Goal: Participate in discussion: Engage in conversation with other users on a specific topic

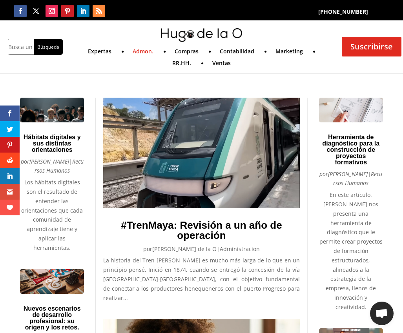
click at [143, 53] on link "Admon." at bounding box center [143, 53] width 21 height 9
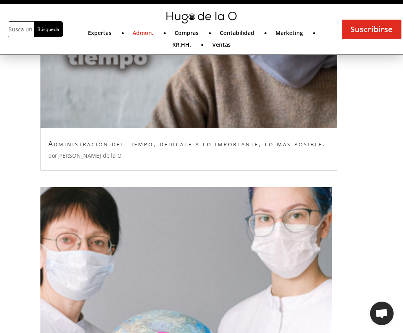
scroll to position [1132, 0]
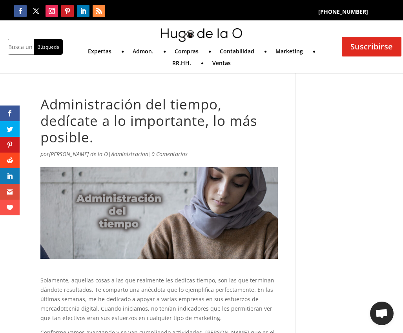
click at [151, 154] on link "0 Comentarios" at bounding box center [169, 153] width 36 height 7
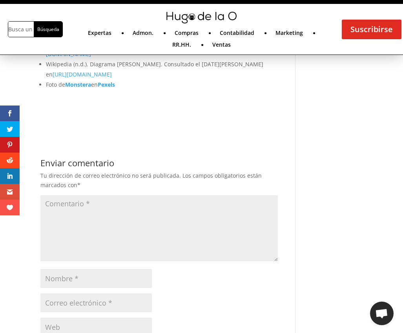
scroll to position [1628, 0]
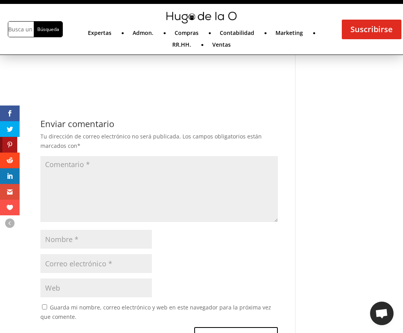
click at [10, 144] on icon at bounding box center [9, 145] width 15 height 6
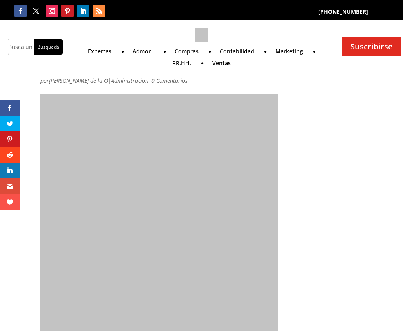
type textarea "Comentario *"
type input "Nombre *"
type input "Correo electrónico *"
type input "Web"
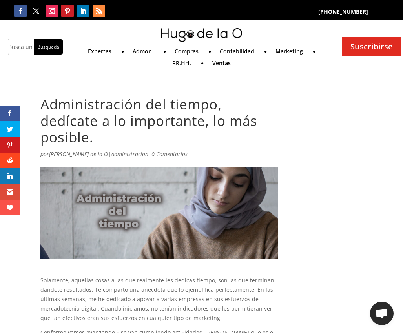
scroll to position [1701, 0]
